Goal: Task Accomplishment & Management: Complete application form

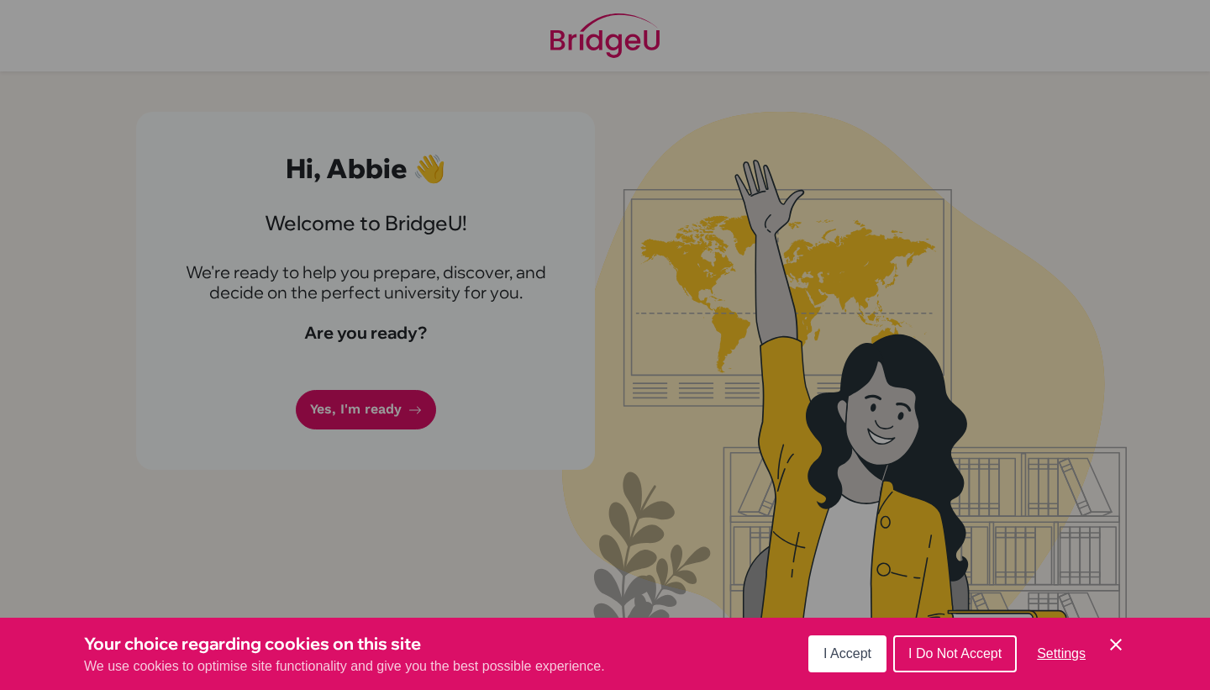
click at [821, 660] on button "I Accept" at bounding box center [847, 653] width 78 height 37
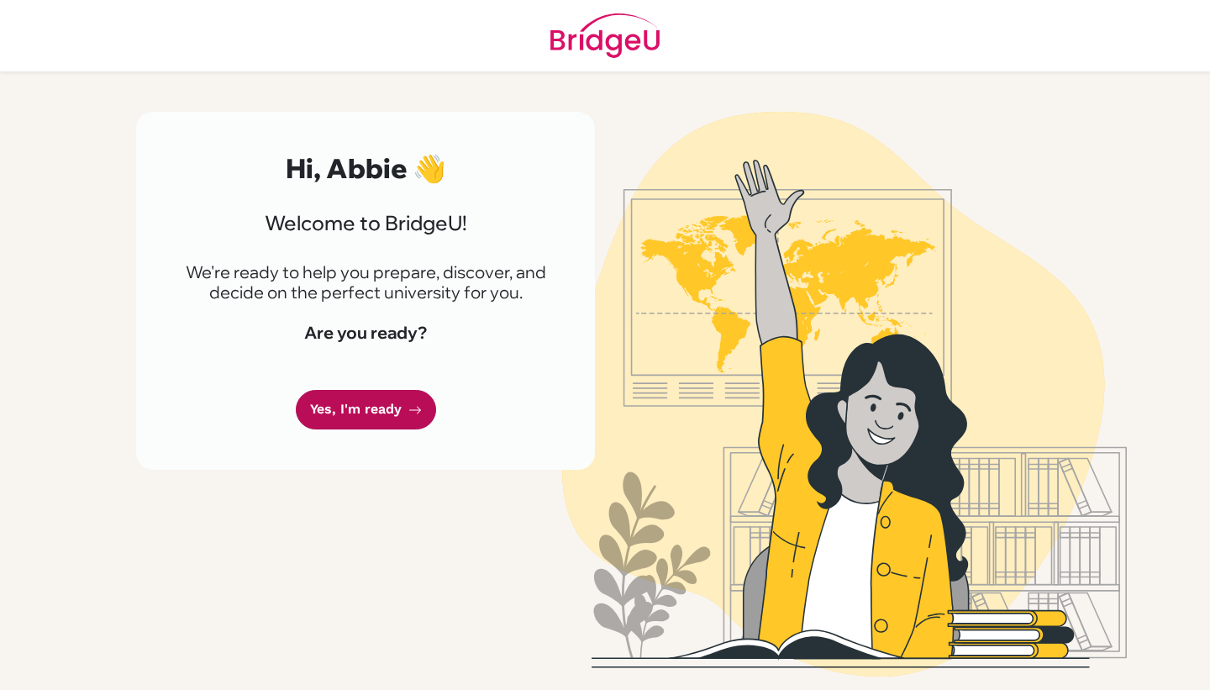
click at [403, 408] on link "Yes, I'm ready" at bounding box center [366, 409] width 140 height 39
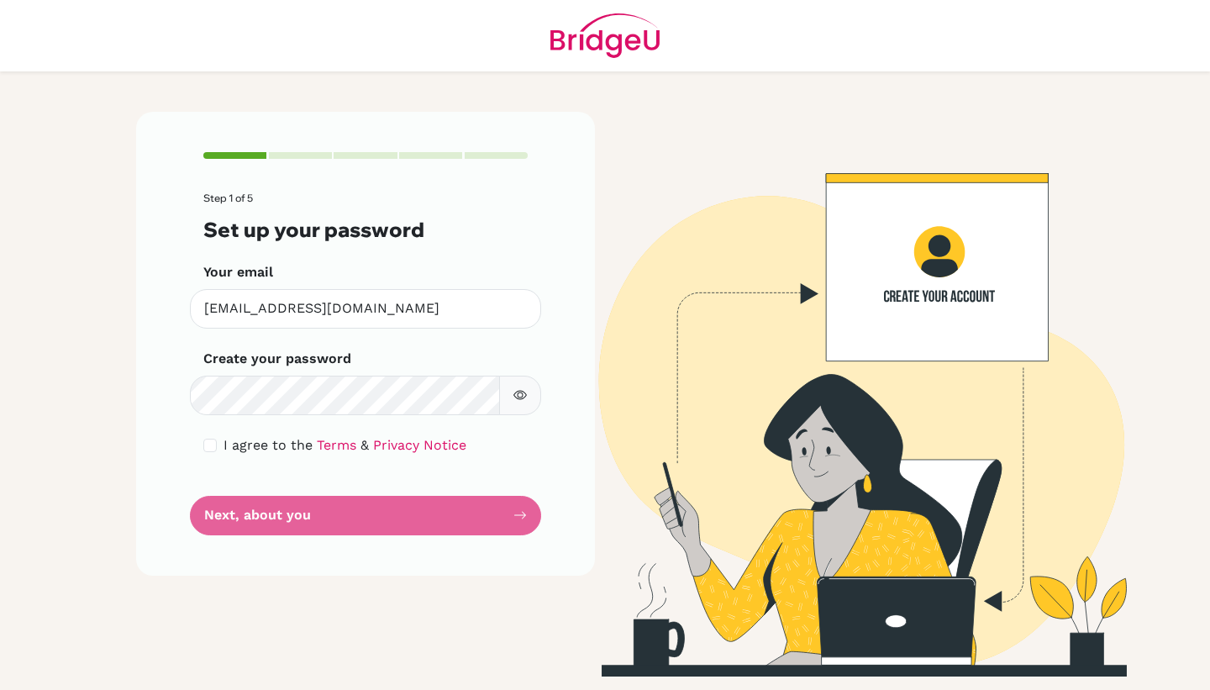
click at [518, 403] on button "button" at bounding box center [520, 395] width 42 height 39
click at [213, 438] on div "I agree to the Terms & Privacy Notice" at bounding box center [365, 445] width 324 height 20
click at [213, 443] on input "checkbox" at bounding box center [209, 445] width 13 height 13
checkbox input "true"
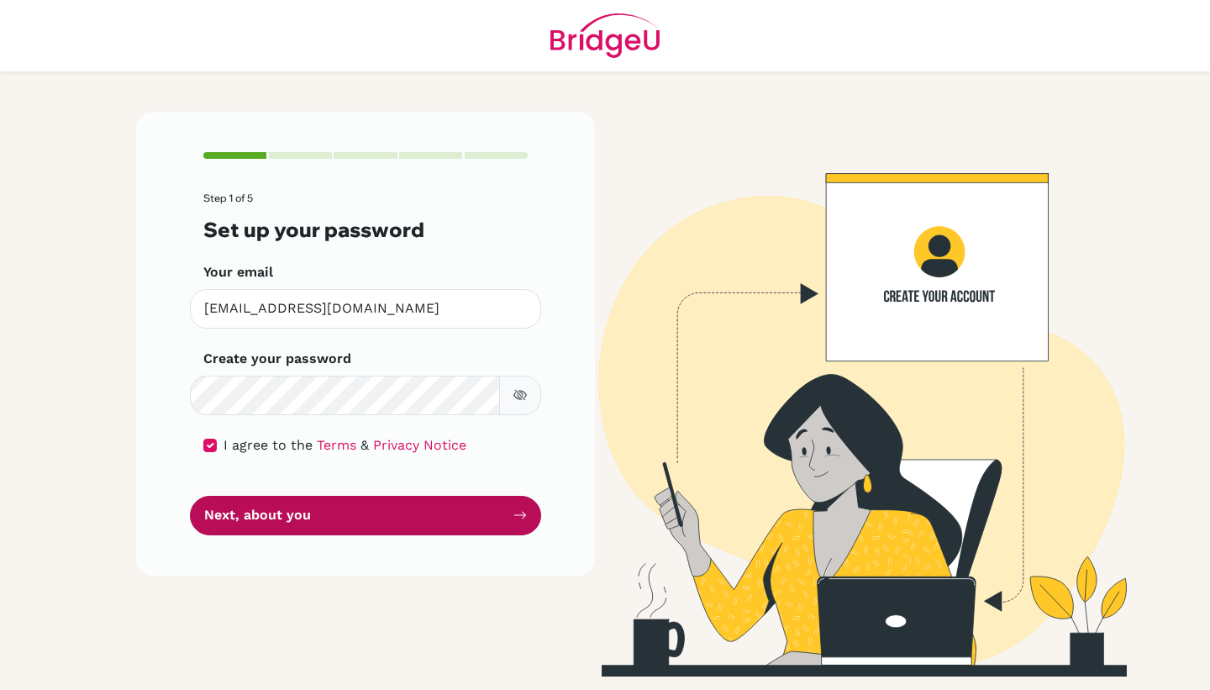
click at [237, 513] on button "Next, about you" at bounding box center [365, 515] width 351 height 39
